Goal: Information Seeking & Learning: Learn about a topic

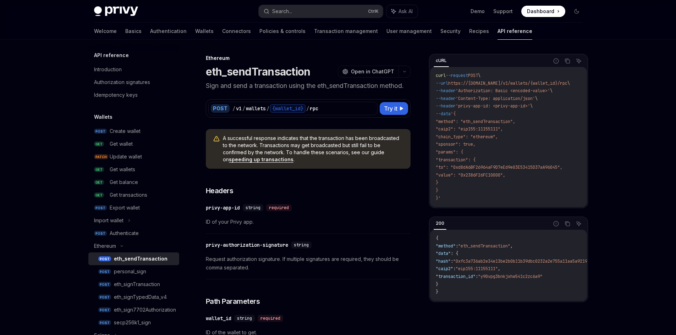
scroll to position [213, 0]
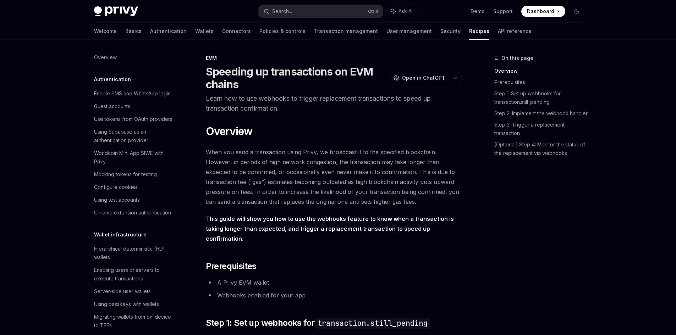
scroll to position [1033, 0]
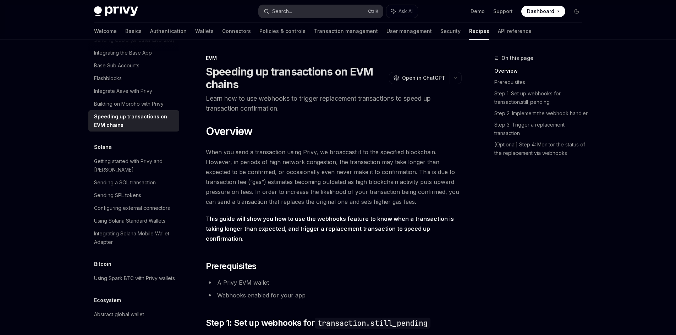
click at [291, 11] on div "Search..." at bounding box center [282, 11] width 20 height 9
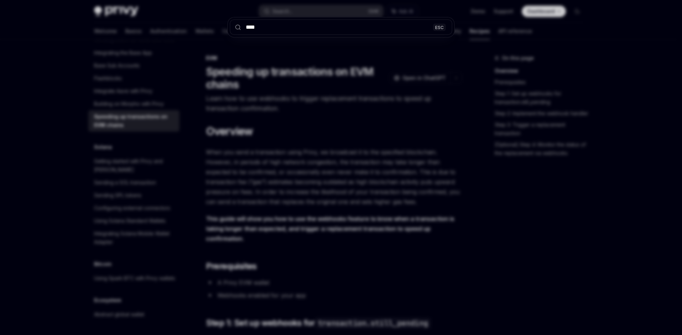
type input "****"
click at [238, 25] on circle at bounding box center [237, 27] width 4 height 4
click at [406, 45] on div "**** ESC" at bounding box center [341, 167] width 682 height 335
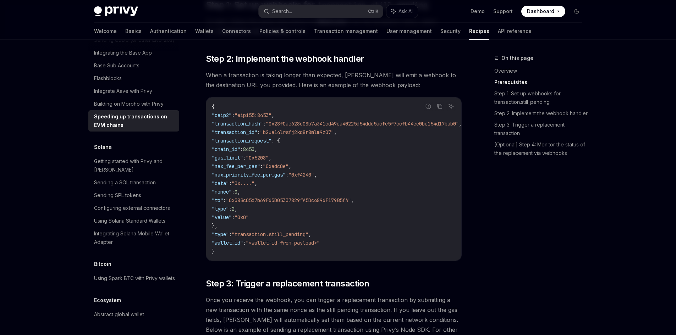
scroll to position [355, 0]
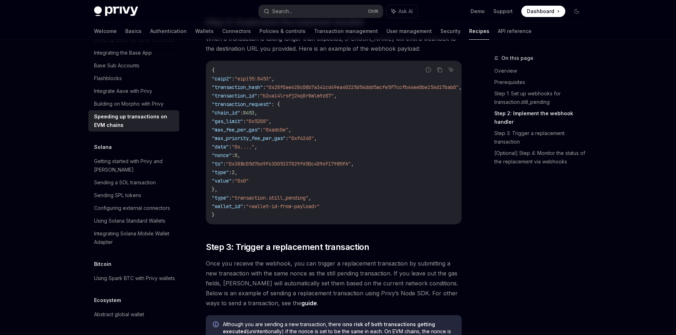
click at [116, 219] on div "Solana Getting started with Privy and Solana Sending a SOL transaction Sending …" at bounding box center [133, 196] width 91 height 106
click at [120, 174] on div "Getting started with Privy and Solana" at bounding box center [134, 165] width 81 height 17
type textarea "*"
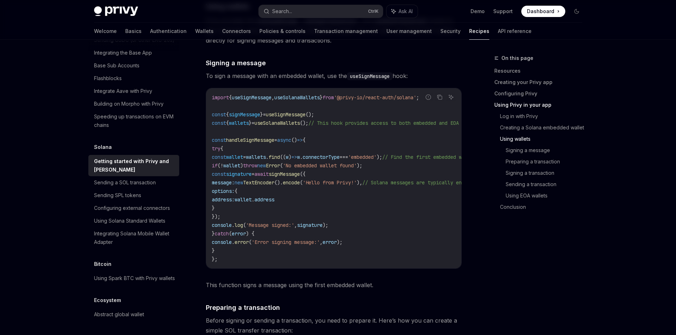
scroll to position [1349, 0]
